Goal: Task Accomplishment & Management: Complete application form

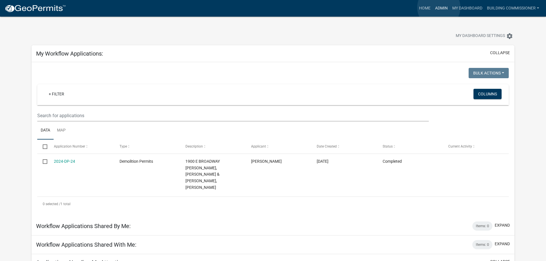
click at [438, 7] on link "Admin" at bounding box center [440, 8] width 17 height 11
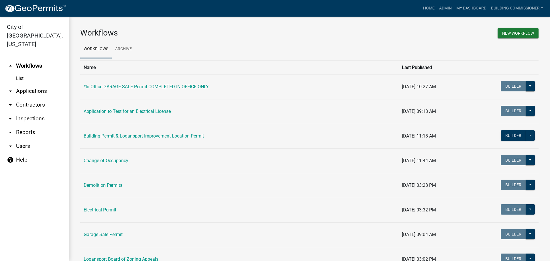
click at [26, 84] on link "arrow_drop_down Applications" at bounding box center [34, 91] width 69 height 14
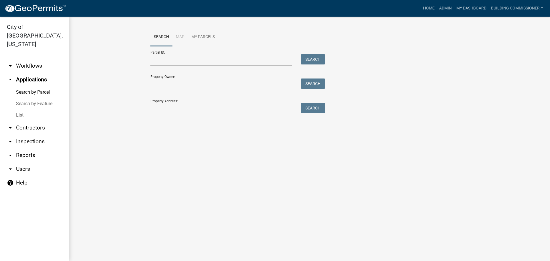
click at [19, 109] on link "List" at bounding box center [34, 114] width 69 height 11
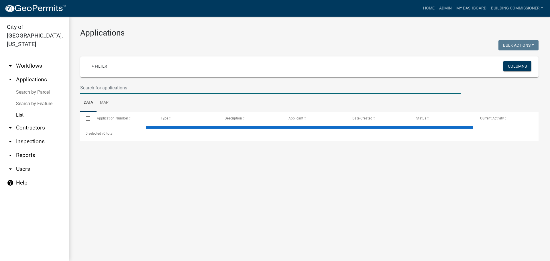
click at [100, 89] on input "text" at bounding box center [270, 88] width 380 height 12
select select "3: 100"
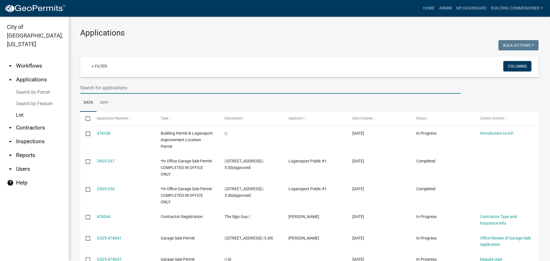
click at [107, 89] on input "text" at bounding box center [270, 88] width 380 height 12
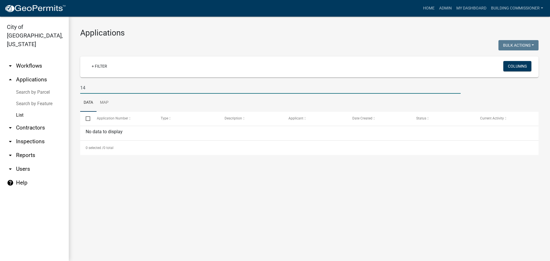
type input "1"
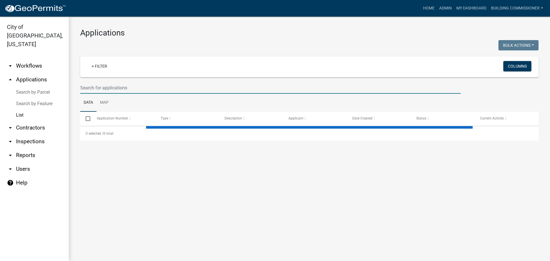
select select "3: 100"
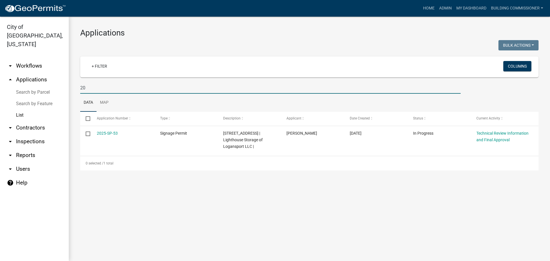
type input "2"
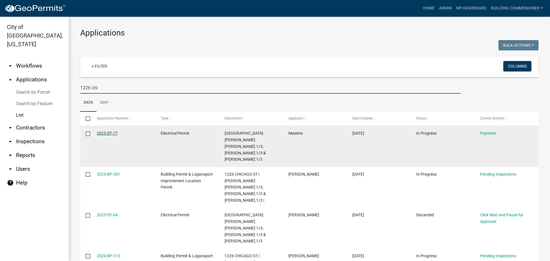
type input "1226 chi"
click at [105, 132] on link "2025-EP-77" at bounding box center [107, 133] width 21 height 5
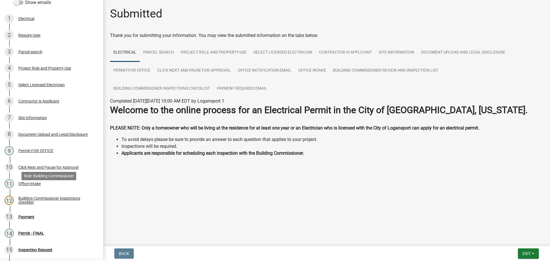
scroll to position [143, 0]
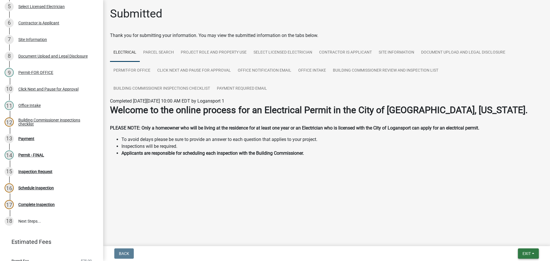
click at [529, 253] on span "Exit" at bounding box center [526, 253] width 8 height 5
click at [515, 239] on button "Save & Exit" at bounding box center [516, 239] width 46 height 14
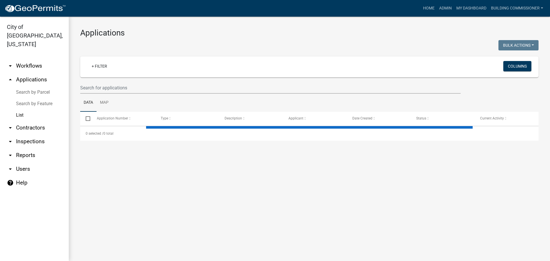
select select "3: 100"
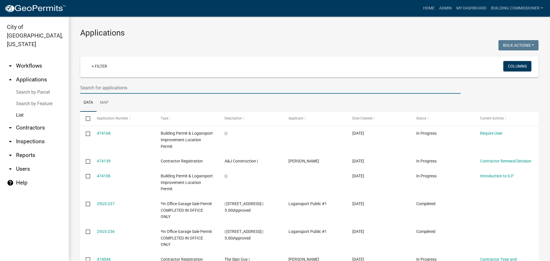
click at [103, 86] on input "text" at bounding box center [270, 88] width 380 height 12
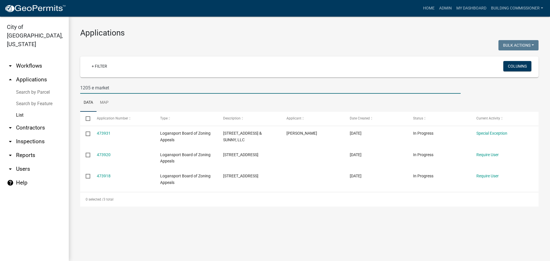
type input "1205 e market"
